Goal: Information Seeking & Learning: Check status

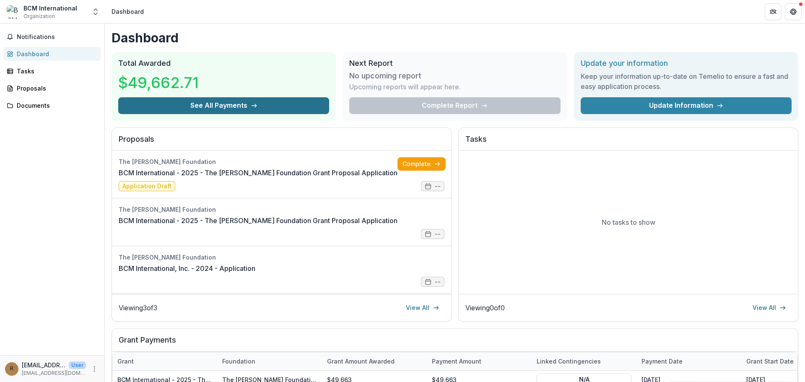
click at [241, 101] on button "See All Payments" at bounding box center [223, 105] width 211 height 17
click at [216, 105] on button "See All Payments" at bounding box center [223, 105] width 211 height 17
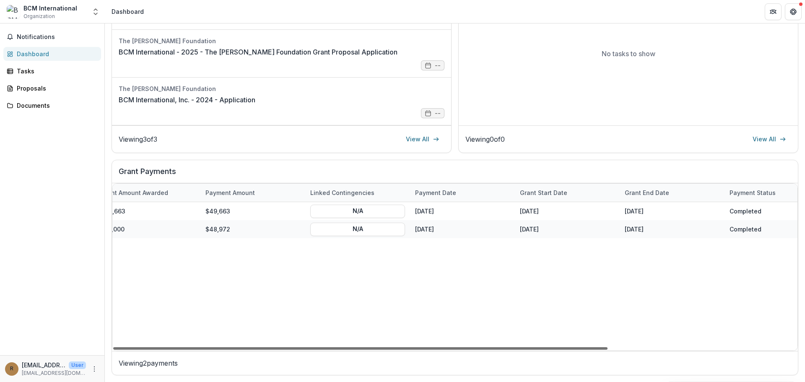
scroll to position [0, 226]
drag, startPoint x: 595, startPoint y: 349, endPoint x: 758, endPoint y: 331, distance: 164.0
click at [607, 347] on div at bounding box center [360, 348] width 494 height 3
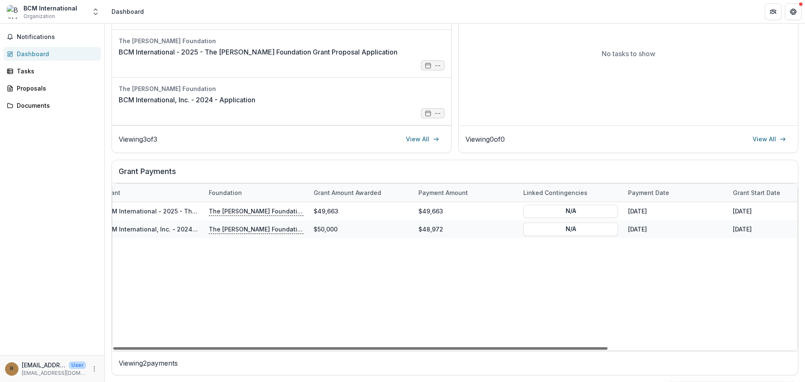
scroll to position [0, 0]
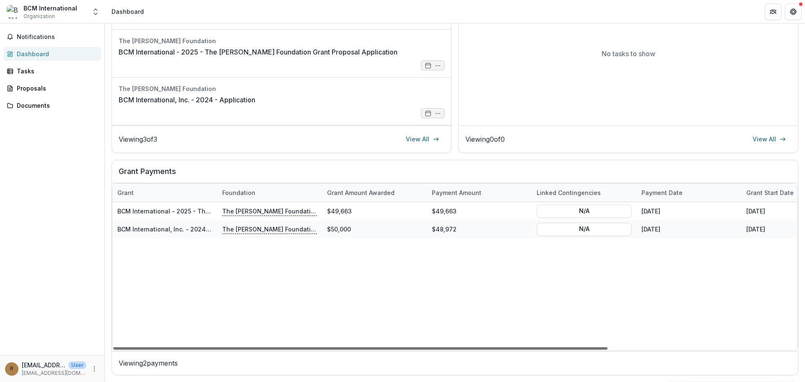
drag, startPoint x: 373, startPoint y: 347, endPoint x: 204, endPoint y: 334, distance: 169.4
click at [204, 347] on div at bounding box center [360, 348] width 494 height 3
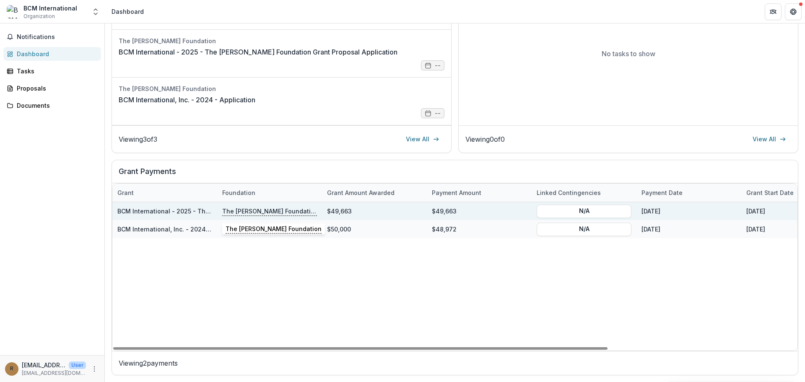
click at [240, 209] on p "The [PERSON_NAME] Foundation" at bounding box center [269, 210] width 95 height 9
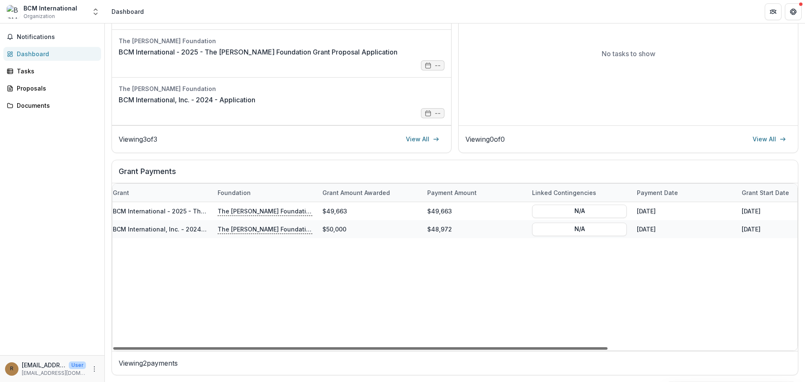
scroll to position [0, 5]
drag, startPoint x: 419, startPoint y: 347, endPoint x: 422, endPoint y: 300, distance: 46.2
click at [422, 347] on div at bounding box center [360, 348] width 494 height 3
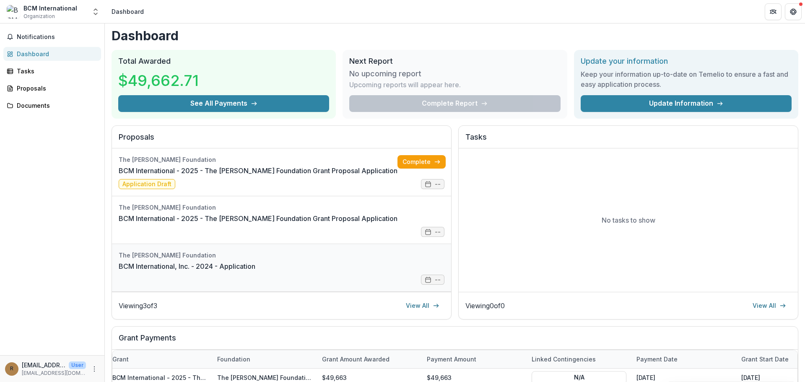
scroll to position [1, 0]
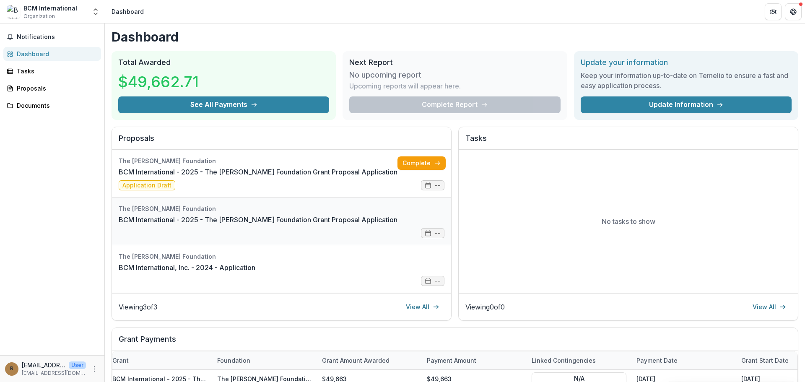
click at [285, 215] on link "BCM International - 2025 - The [PERSON_NAME] Foundation Grant Proposal Applicat…" at bounding box center [258, 220] width 279 height 10
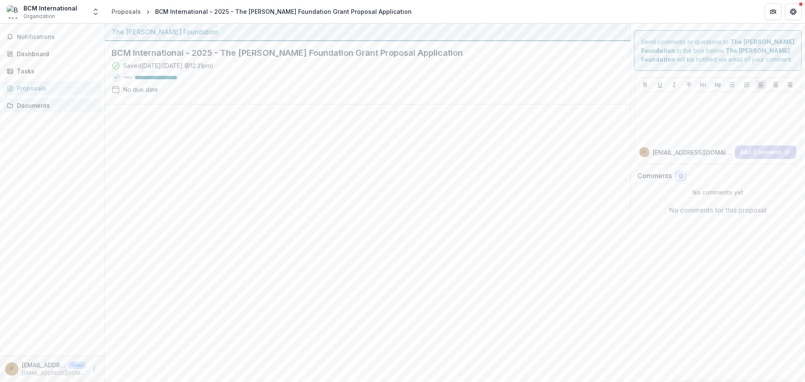
click at [21, 106] on div "Documents" at bounding box center [56, 105] width 78 height 9
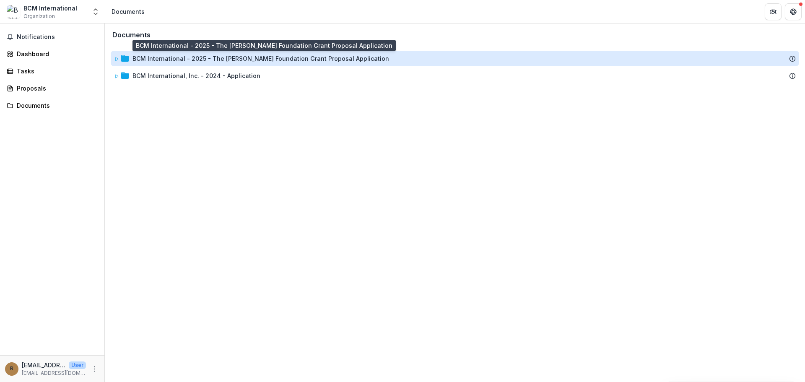
click at [205, 59] on div "BCM International - 2025 - The [PERSON_NAME] Foundation Grant Proposal Applicat…" at bounding box center [260, 58] width 256 height 9
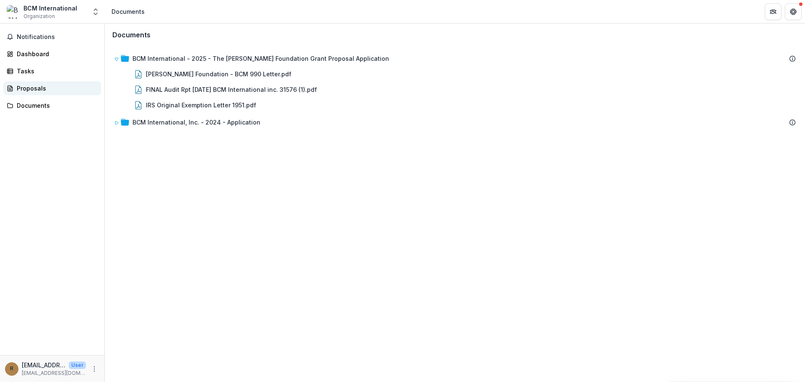
click at [20, 86] on div "Proposals" at bounding box center [56, 88] width 78 height 9
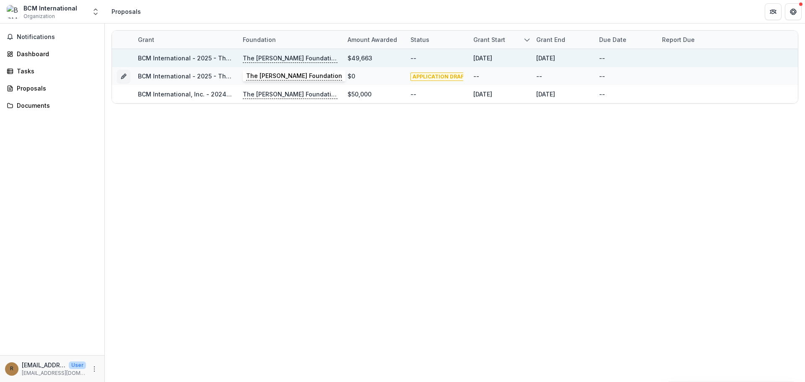
click at [262, 56] on p "The [PERSON_NAME] Foundation" at bounding box center [290, 58] width 95 height 9
click at [182, 55] on link "BCM International - 2025 - The [PERSON_NAME] Foundation Grant Proposal Applicat…" at bounding box center [266, 57] width 256 height 7
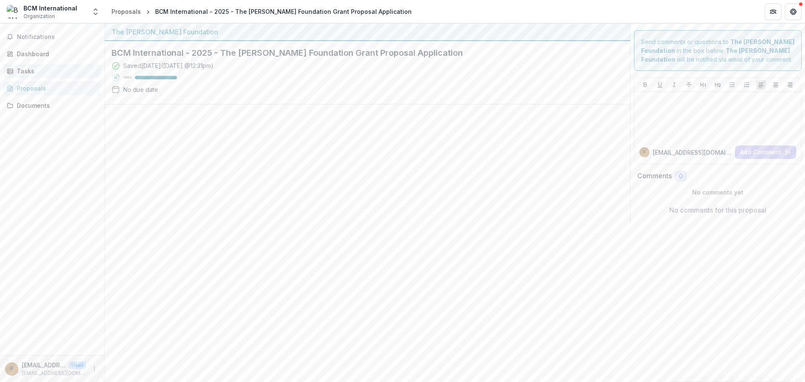
click at [21, 72] on div "Tasks" at bounding box center [56, 71] width 78 height 9
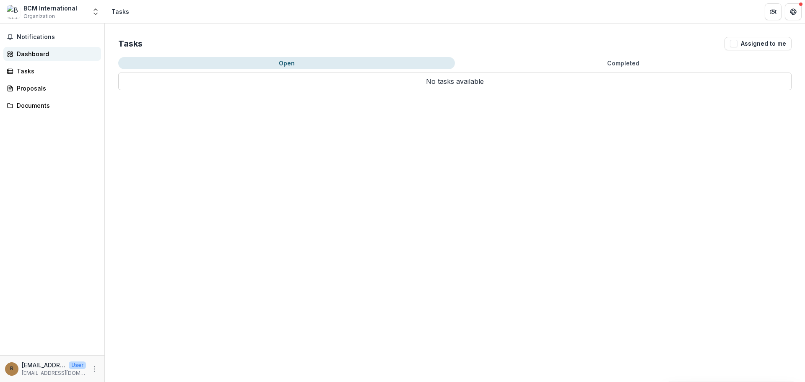
click at [30, 52] on div "Dashboard" at bounding box center [56, 53] width 78 height 9
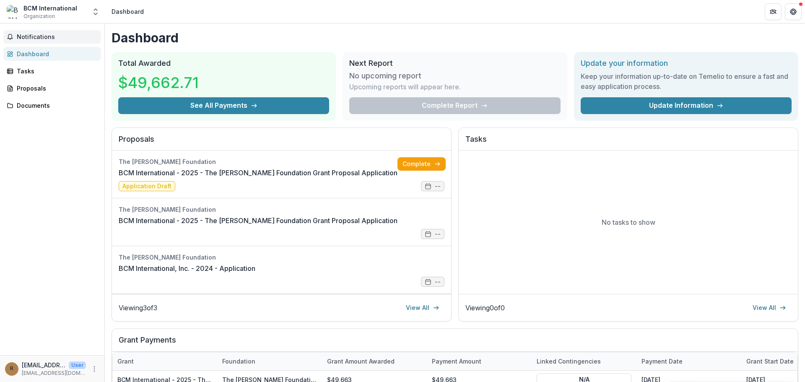
click at [29, 36] on span "Notifications" at bounding box center [57, 37] width 81 height 7
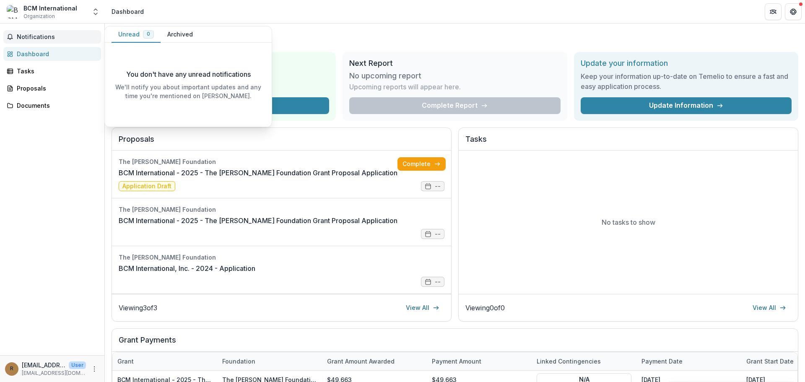
click at [175, 34] on button "Archived" at bounding box center [179, 34] width 39 height 16
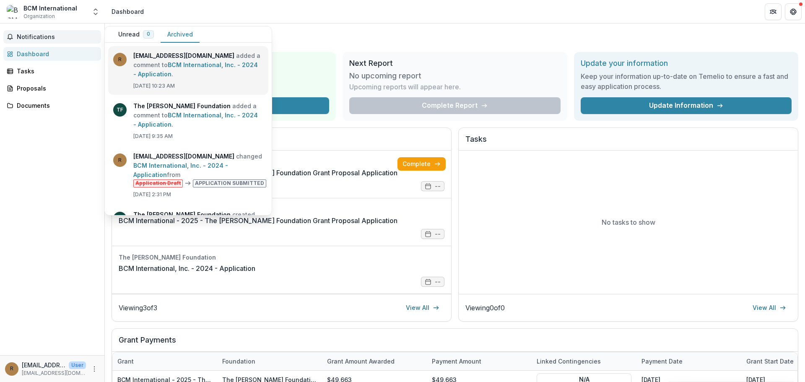
click at [211, 75] on link "BCM International, Inc. - 2024 - Application" at bounding box center [195, 69] width 124 height 16
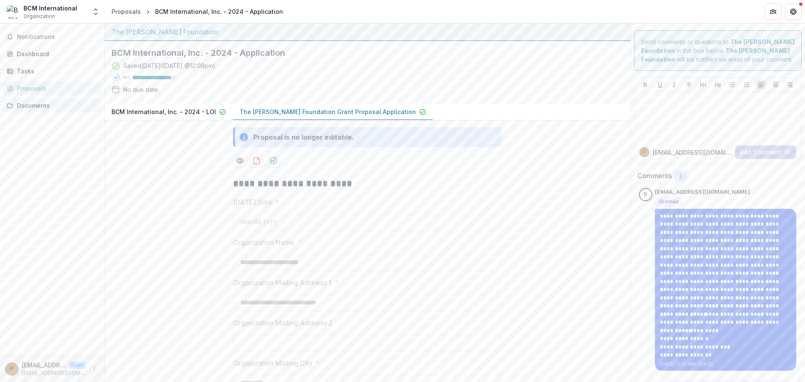
click at [27, 106] on div "Documents" at bounding box center [56, 105] width 78 height 9
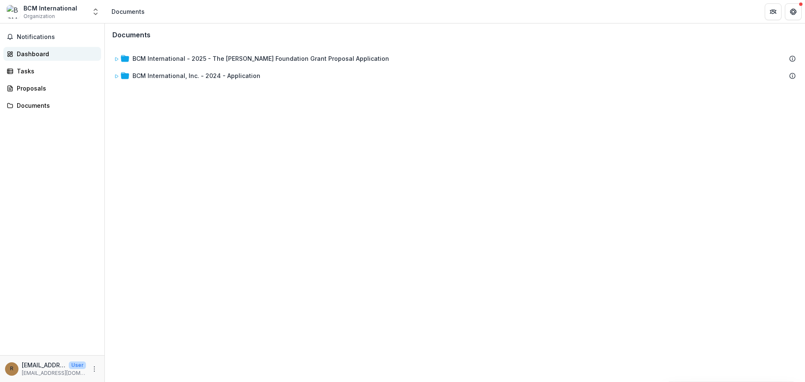
click at [20, 54] on div "Dashboard" at bounding box center [56, 53] width 78 height 9
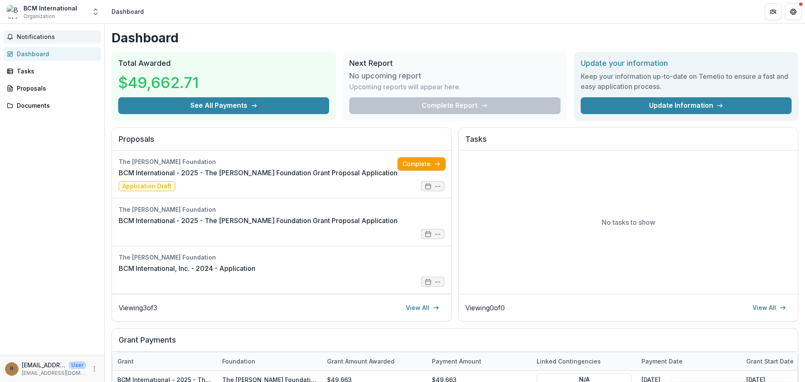
click at [26, 36] on span "Notifications" at bounding box center [57, 37] width 81 height 7
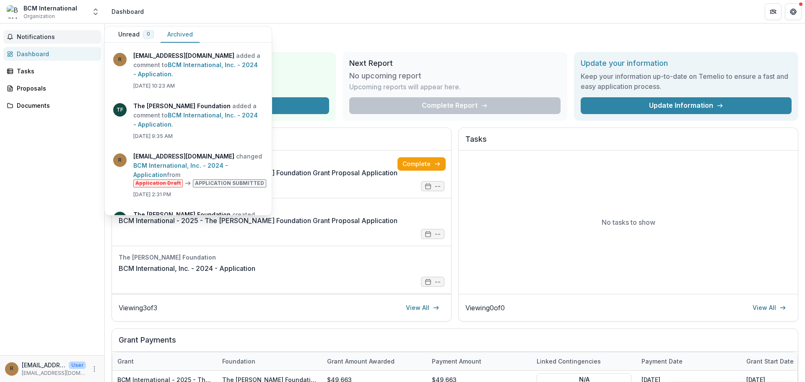
click at [27, 51] on div "Dashboard" at bounding box center [56, 53] width 78 height 9
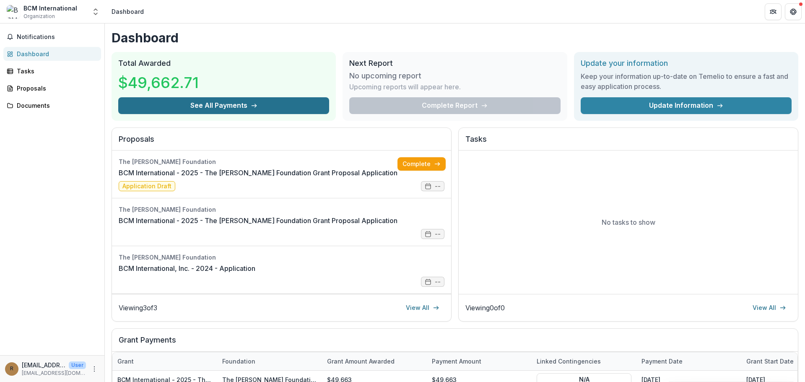
click at [249, 100] on button "See All Payments" at bounding box center [223, 105] width 211 height 17
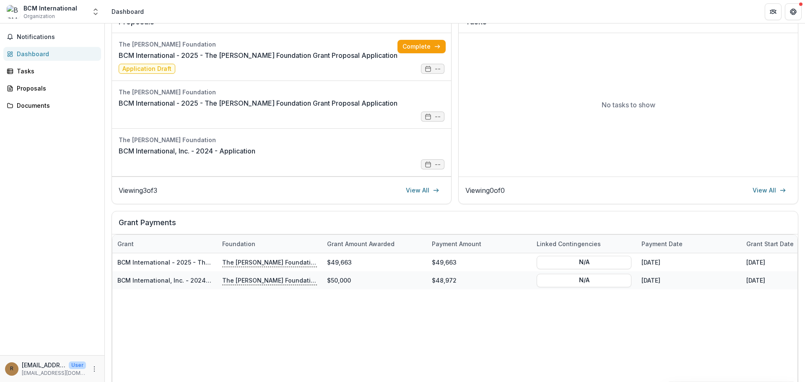
scroll to position [120, 0]
